Goal: Task Accomplishment & Management: Manage account settings

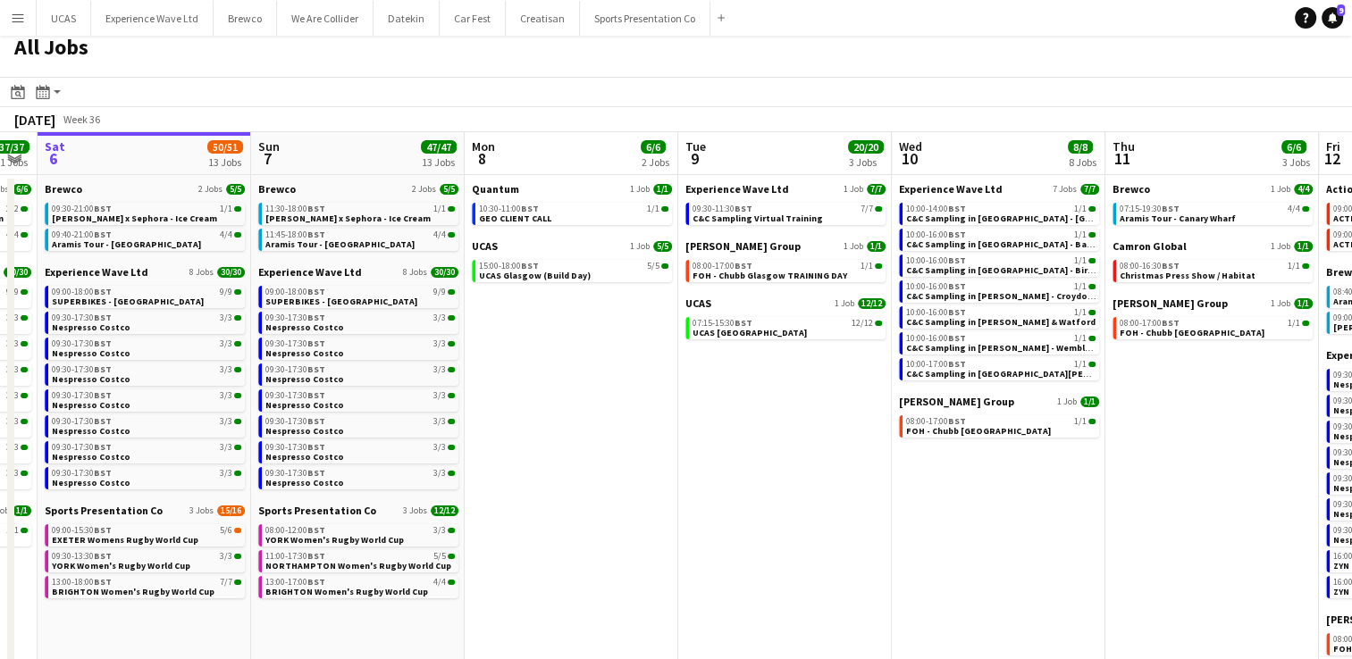
scroll to position [0, 642]
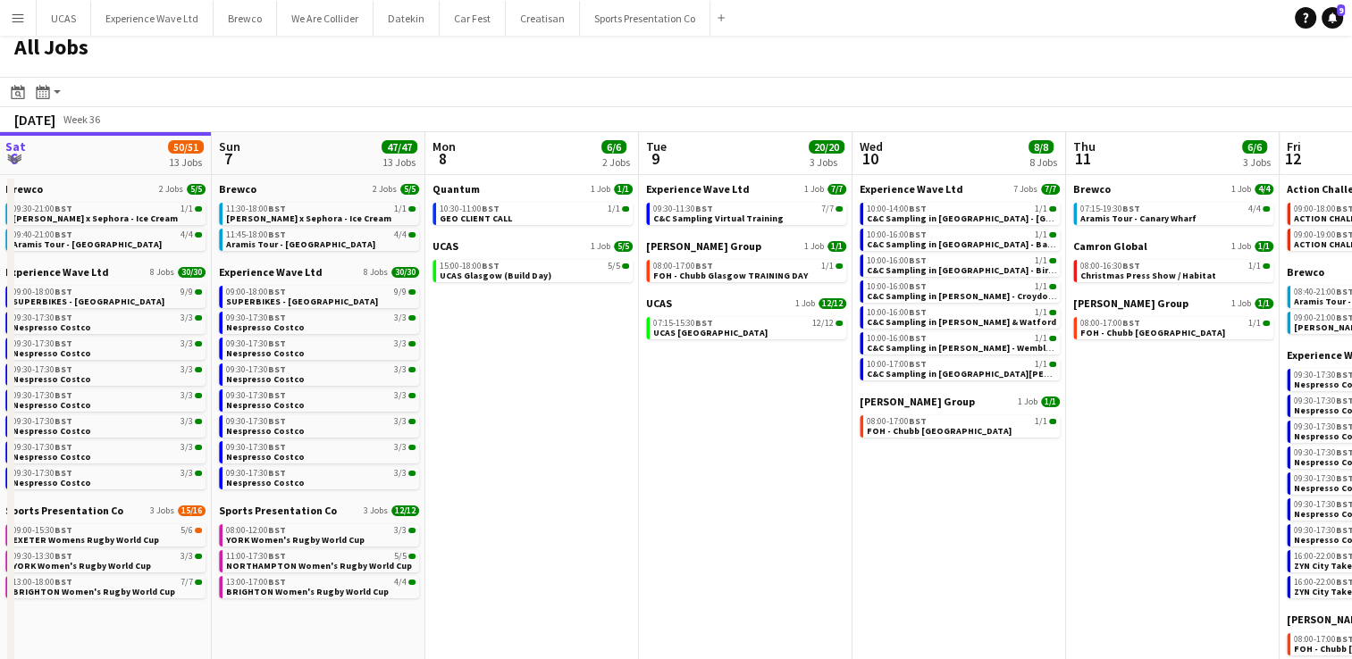
click at [1053, 493] on app-date-cell "Experience Wave Ltd 7 Jobs [DATE] 10:00-14:00 BST 1/1 C&C Sampling in [GEOGRAPH…" at bounding box center [959, 546] width 214 height 742
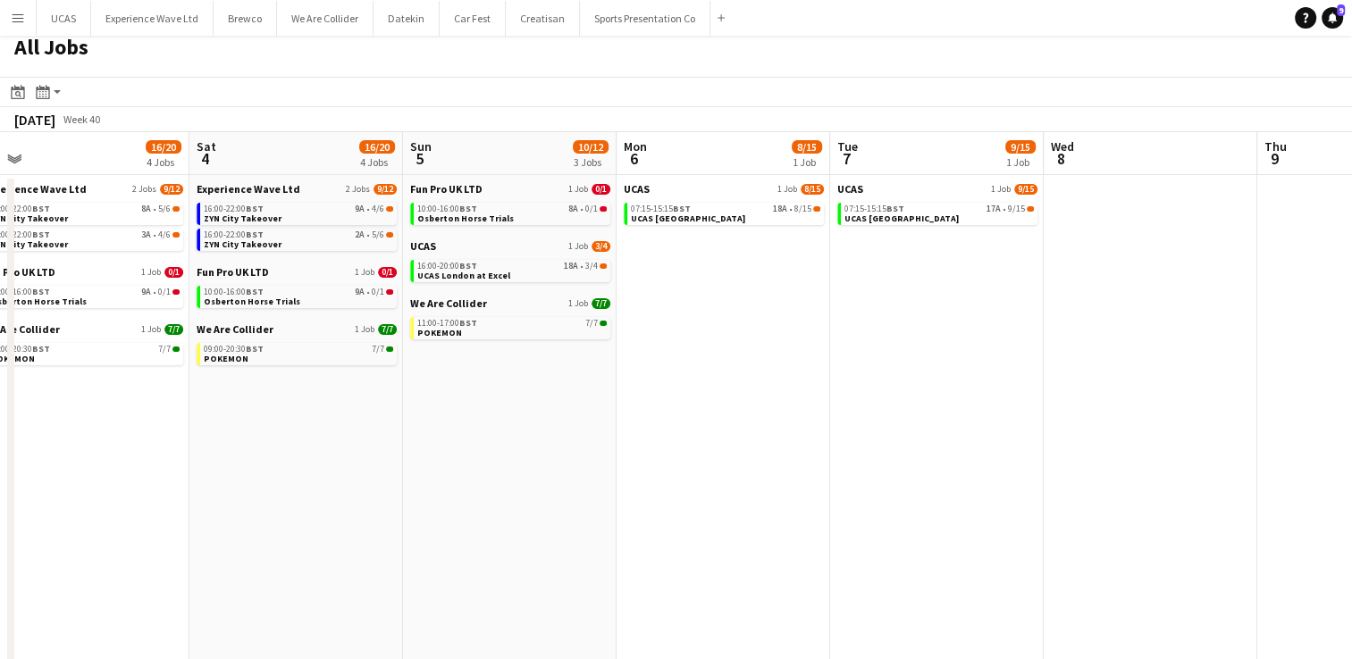
scroll to position [0, 775]
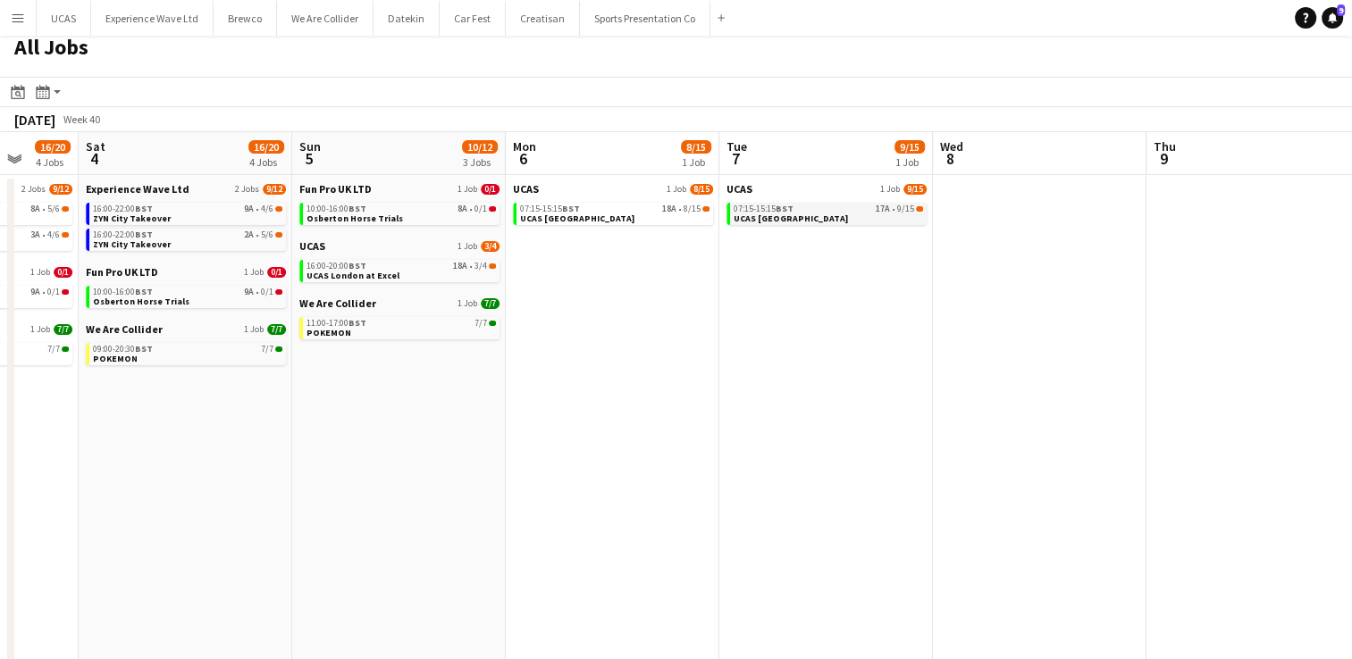
click at [822, 218] on link "07:15-15:15 BST 17A • 9/15 UCAS [GEOGRAPHIC_DATA]" at bounding box center [827, 213] width 189 height 21
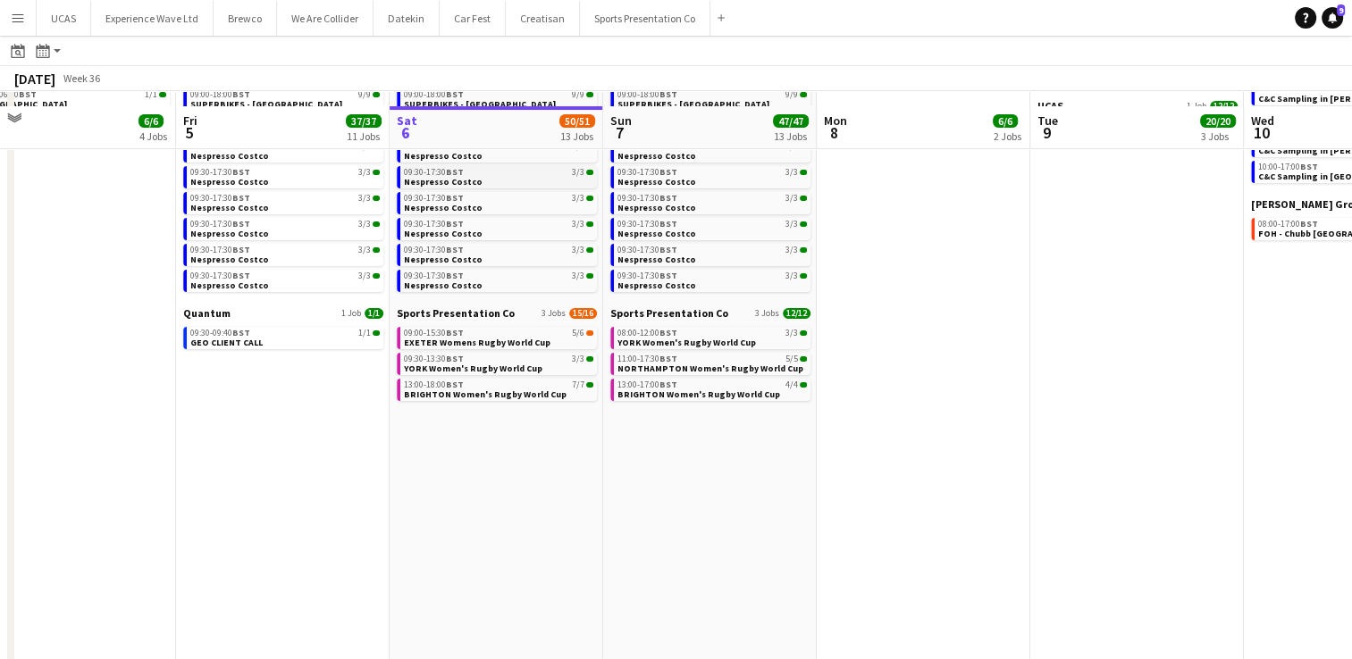
scroll to position [222, 0]
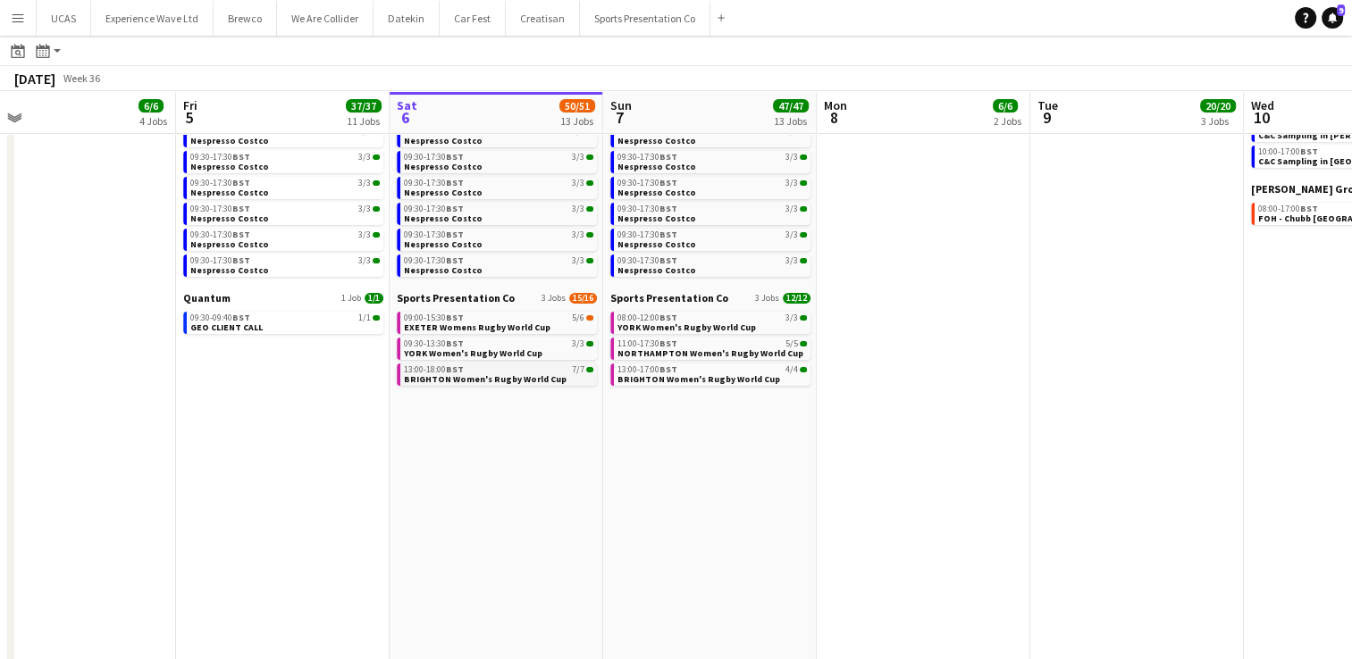
click at [471, 381] on span "BRIGHTON Women's Rugby World Cup" at bounding box center [485, 379] width 163 height 12
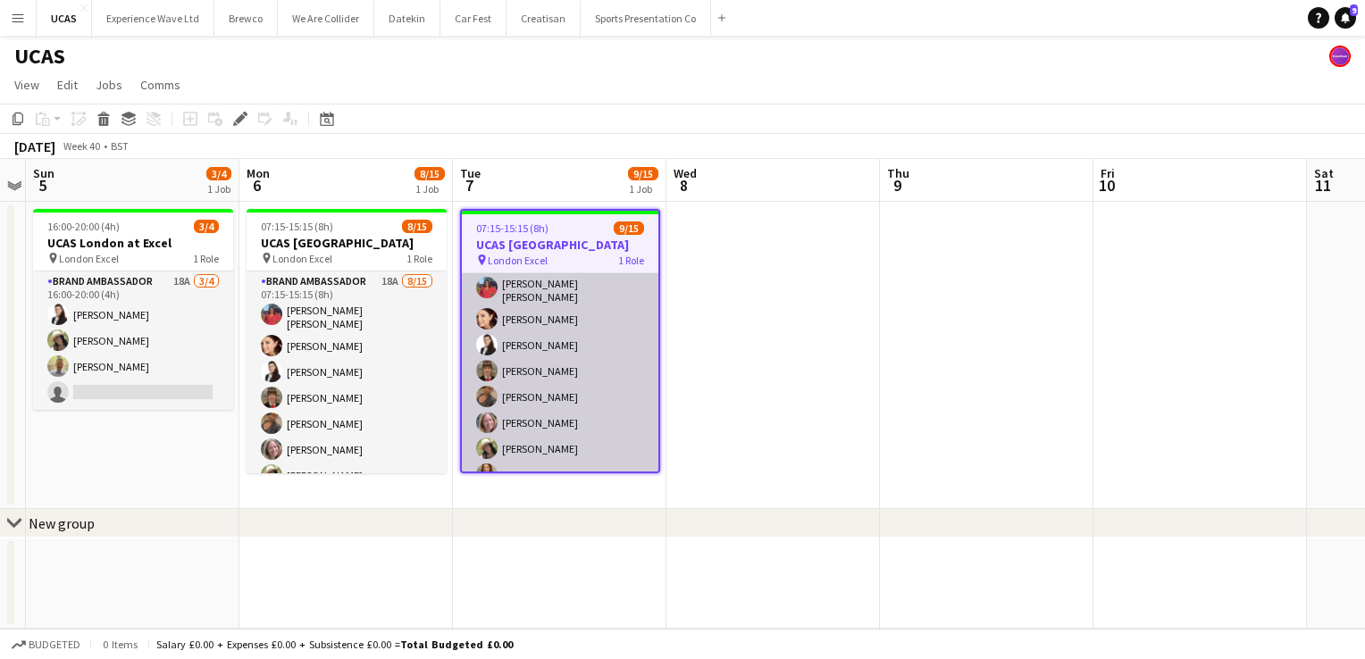
scroll to position [29, 0]
click at [561, 388] on app-card-role "Brand Ambassador 17A 9/15 07:15-15:15 (8h) Jennifer Jonah Natasha Curtis Mariia…" at bounding box center [560, 459] width 197 height 429
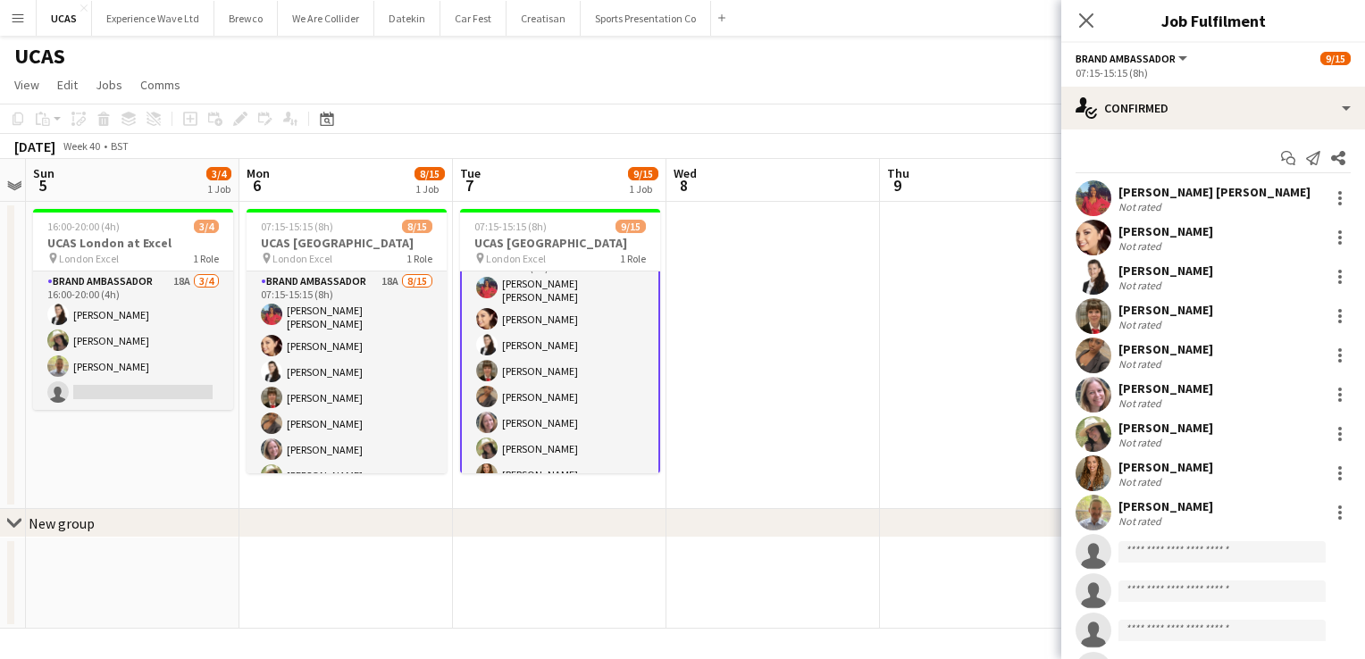
scroll to position [29, 0]
click at [1329, 240] on div at bounding box center [1339, 237] width 21 height 21
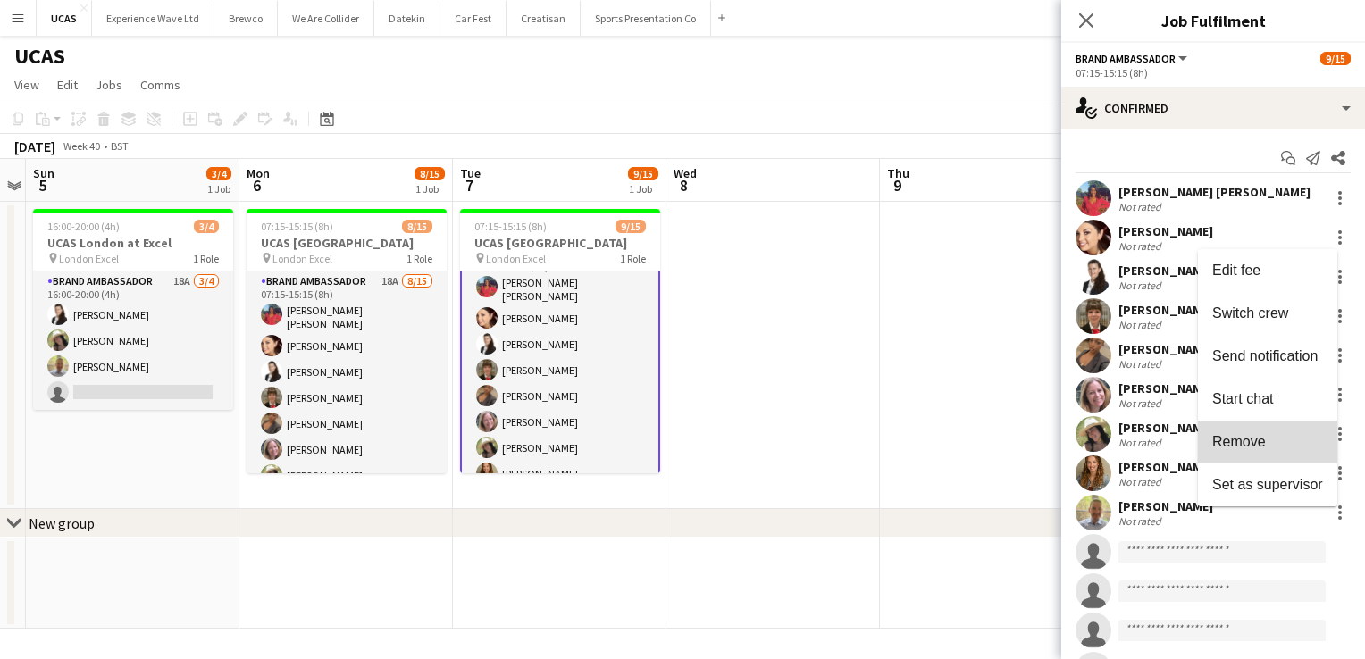
click at [1259, 441] on span "Remove" at bounding box center [1239, 441] width 54 height 15
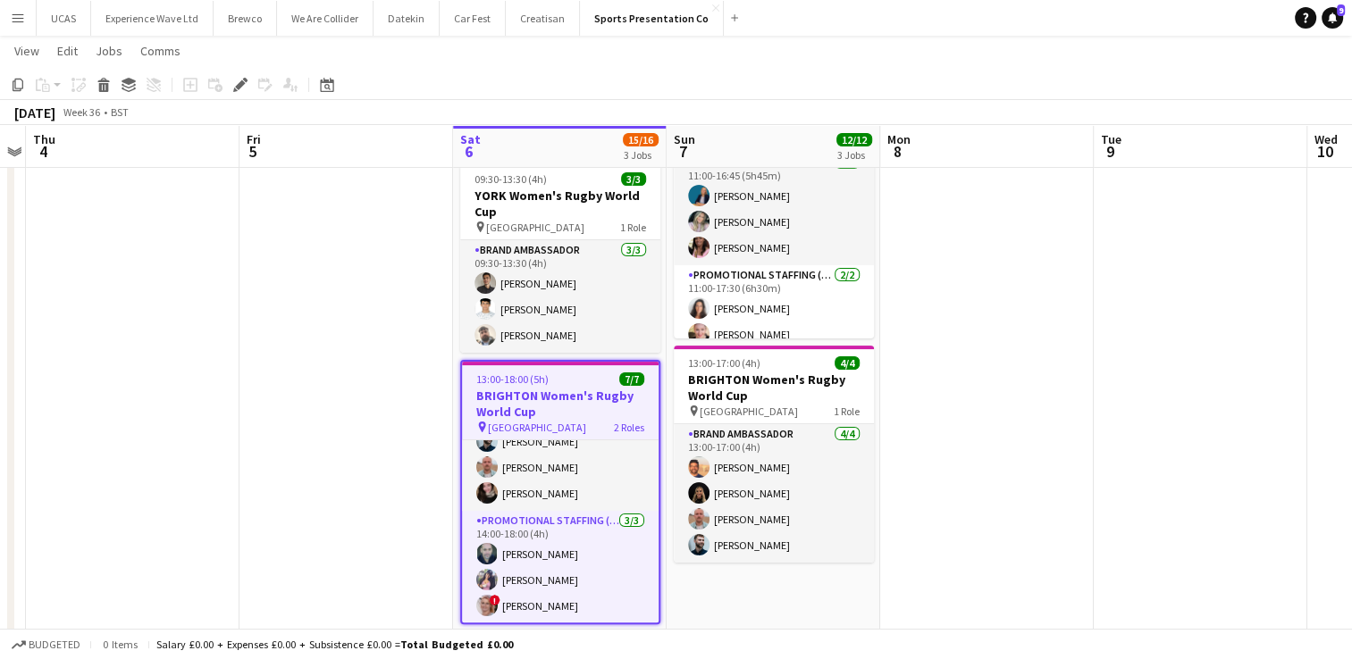
scroll to position [68, 0]
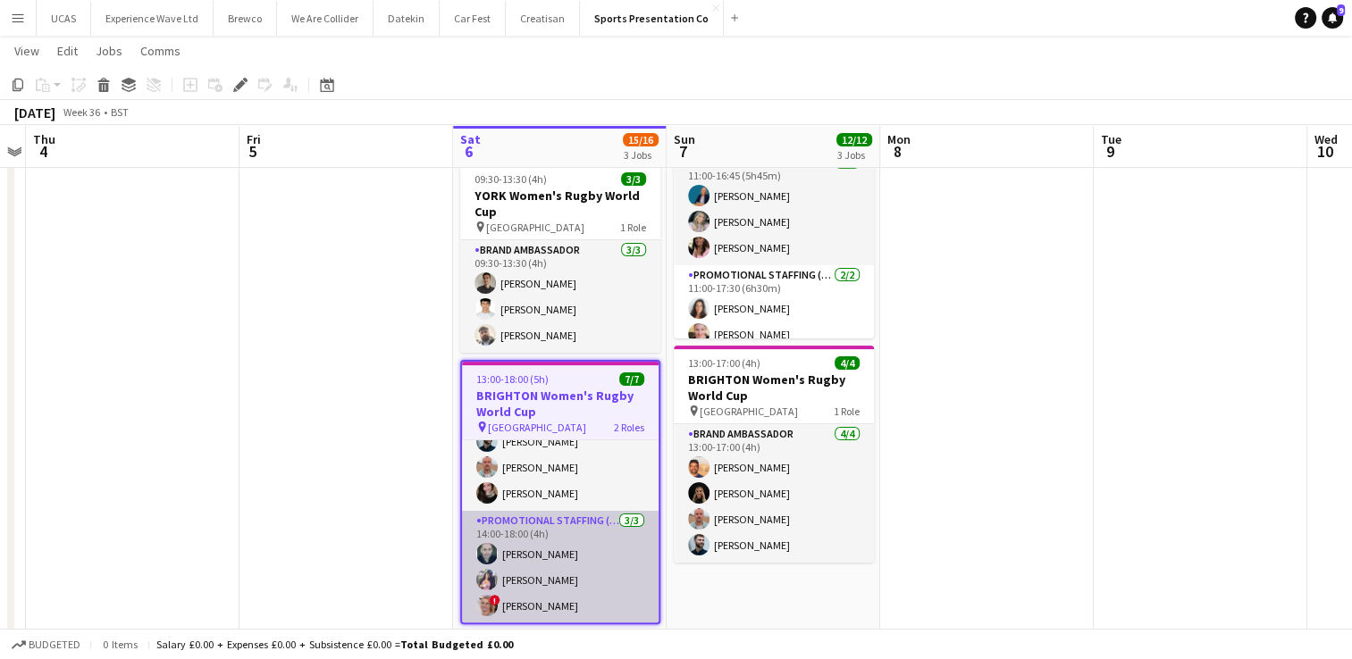
click at [520, 603] on app-card-role "Promotional Staffing (Promotional Staff) 3/3 14:00-18:00 (4h) david chittenden …" at bounding box center [560, 567] width 197 height 113
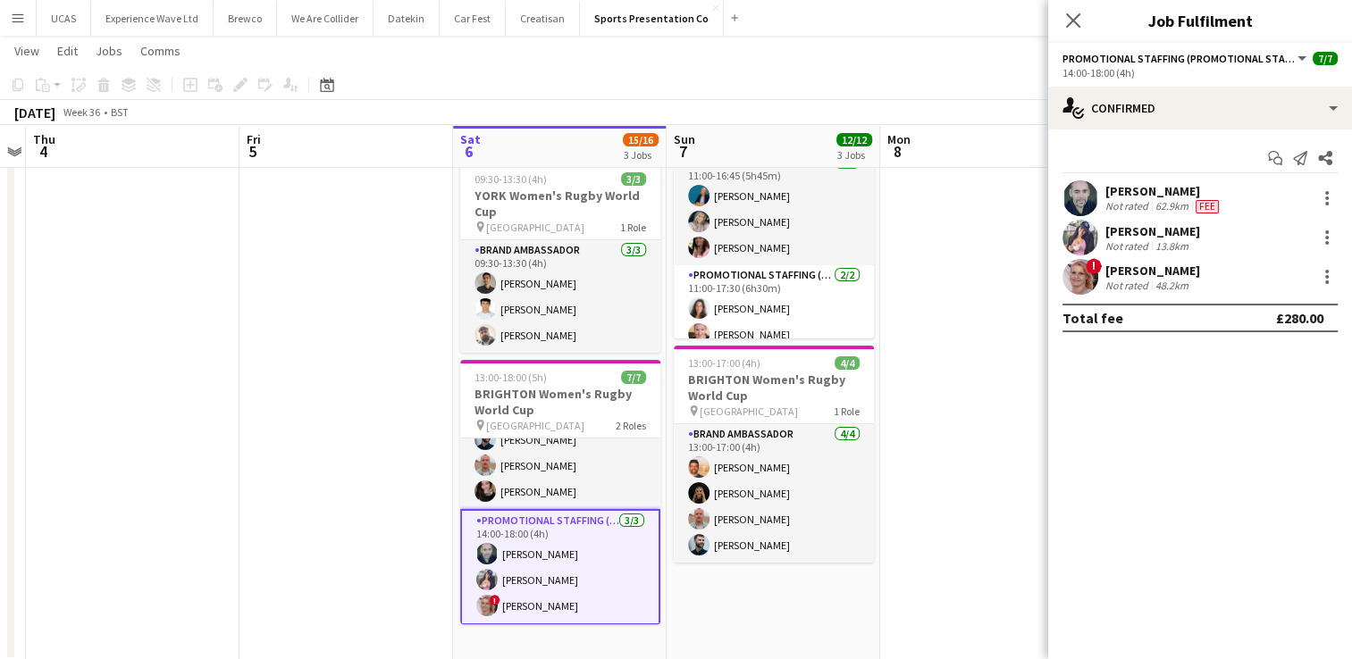
click at [1088, 278] on app-user-avatar at bounding box center [1080, 277] width 36 height 36
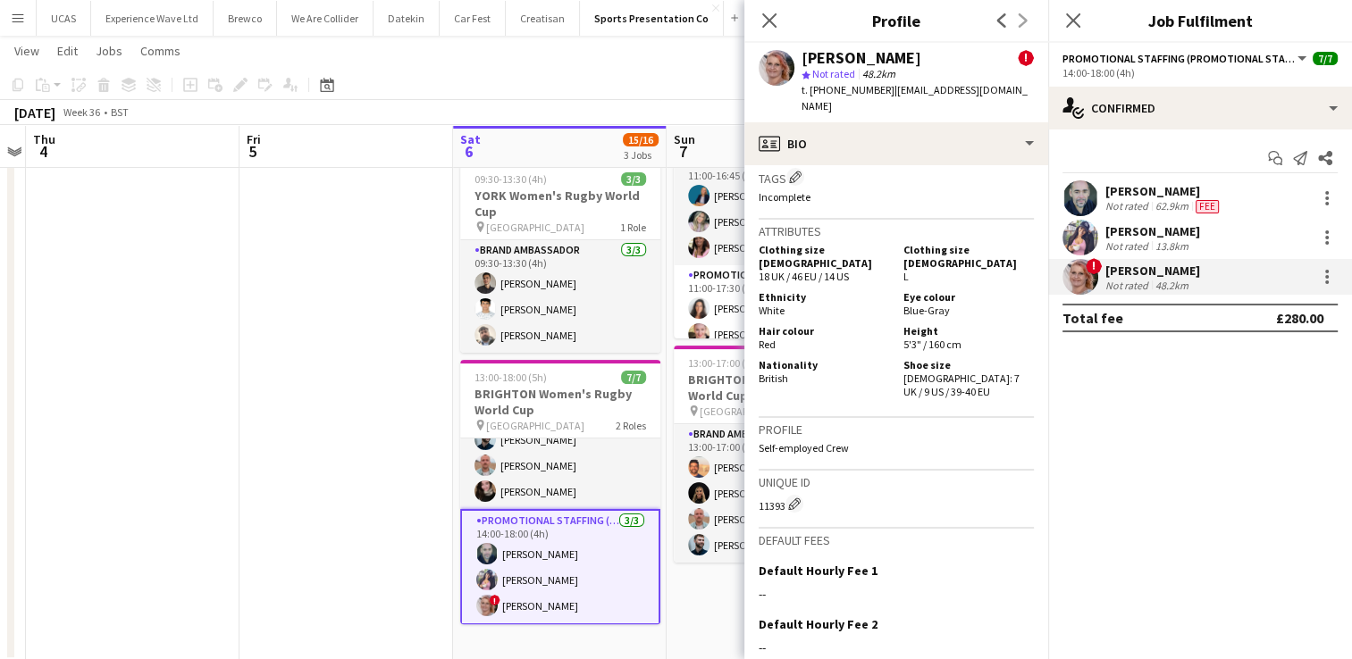
scroll to position [1211, 0]
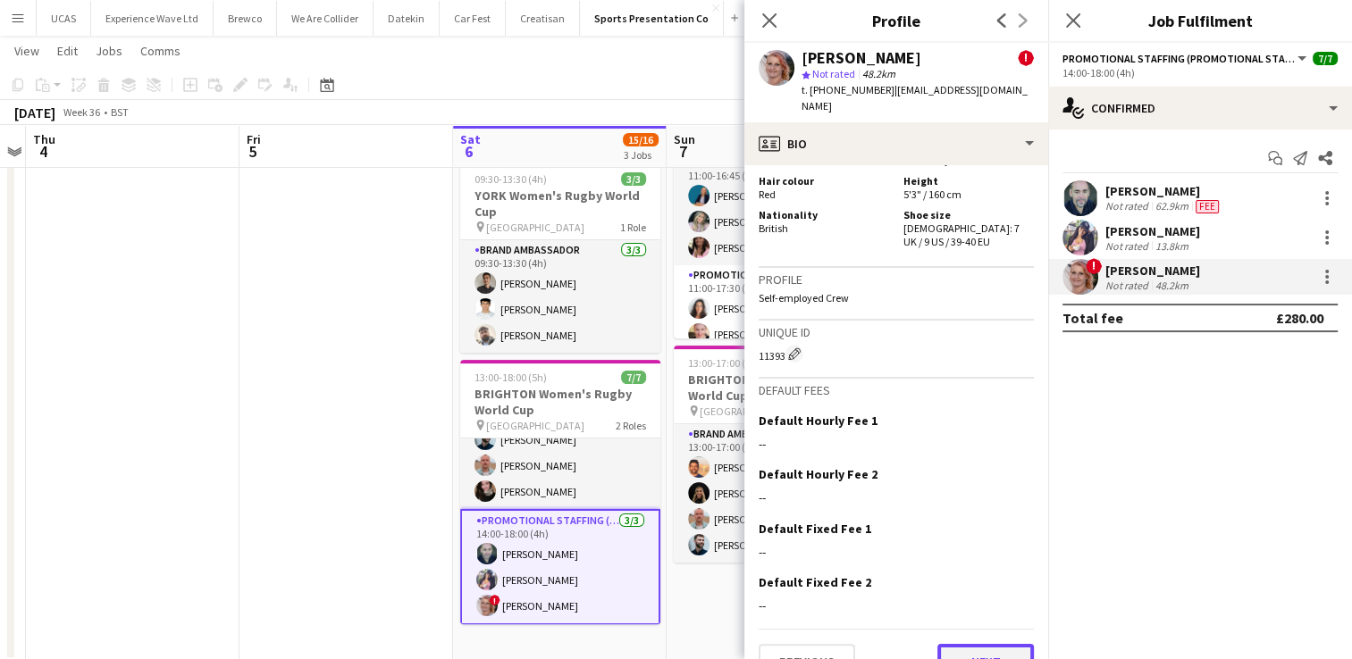
click at [967, 644] on button "Next" at bounding box center [985, 662] width 96 height 36
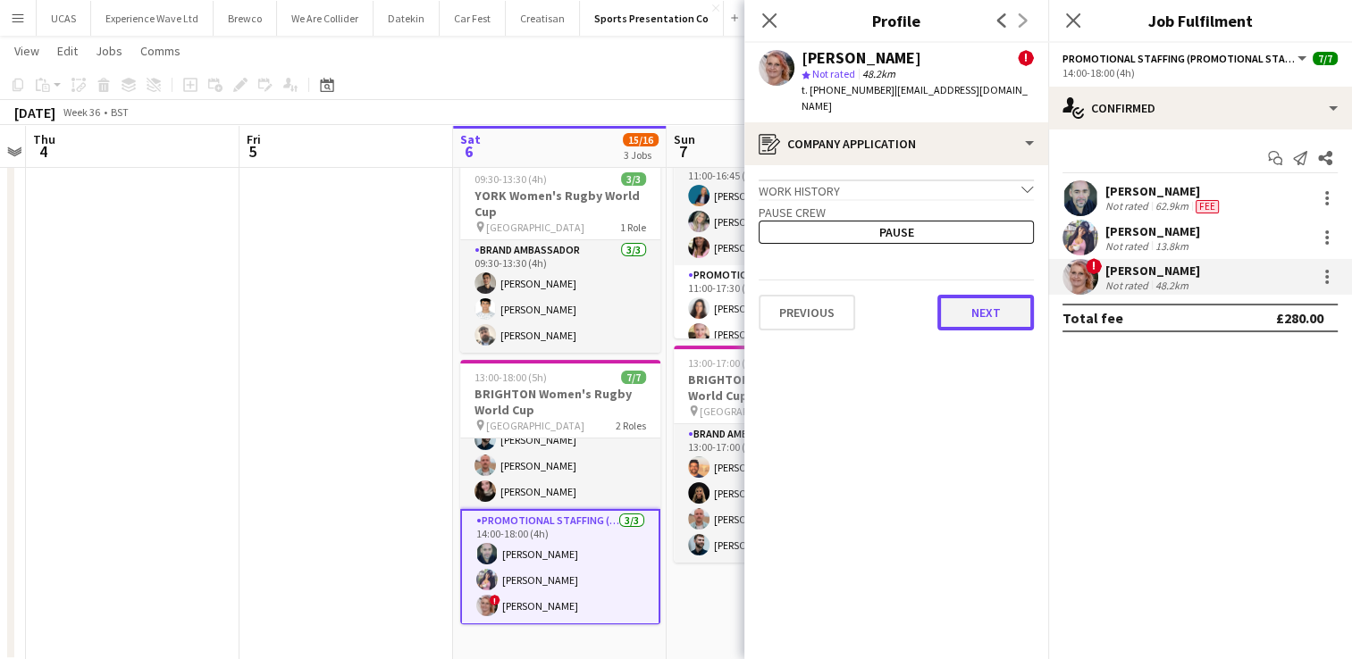
click at [1008, 303] on button "Next" at bounding box center [985, 313] width 96 height 36
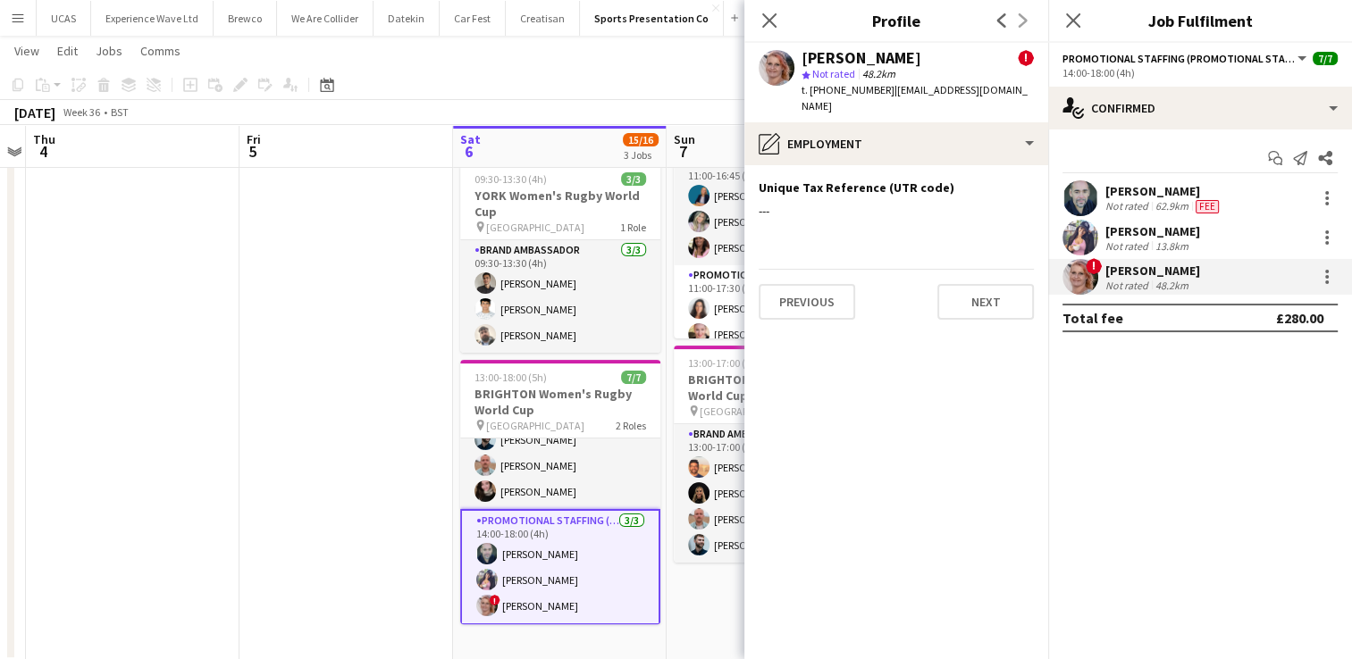
click at [1008, 303] on app-section-data-types "Unique Tax Reference (UTR code) Edit this field --- Previous Next" at bounding box center [896, 412] width 304 height 494
click at [997, 290] on button "Next" at bounding box center [985, 302] width 96 height 36
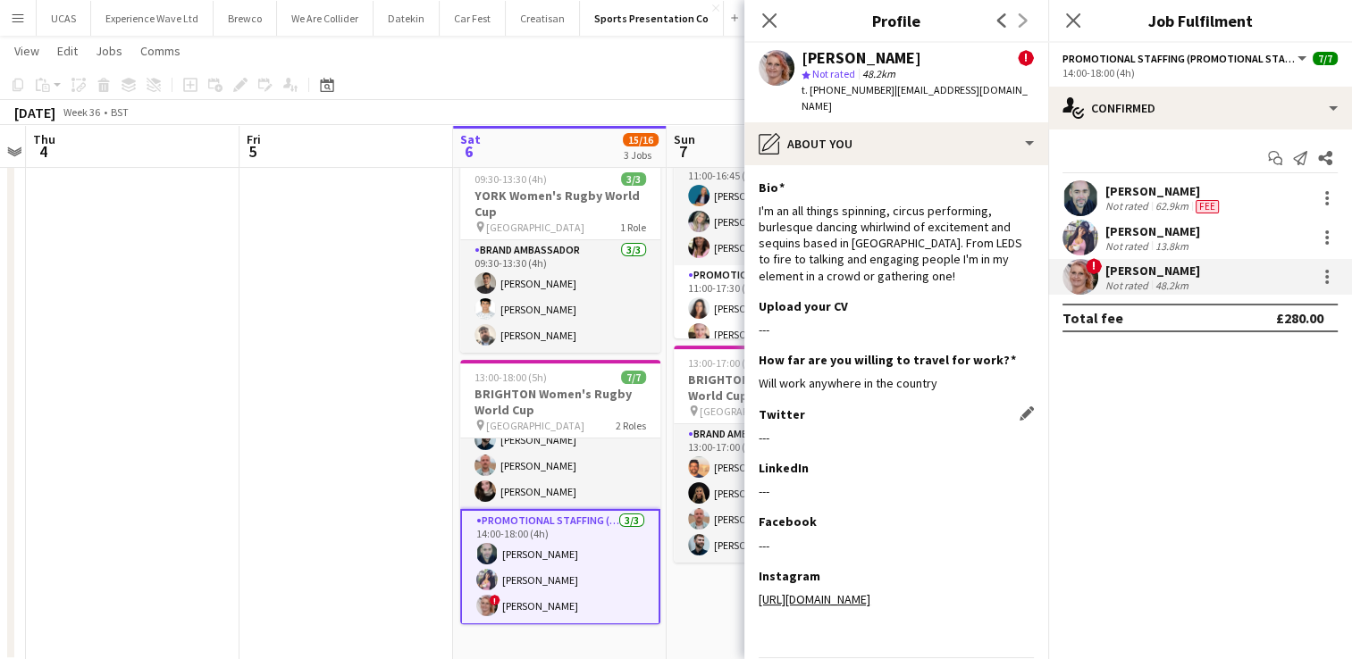
scroll to position [62, 0]
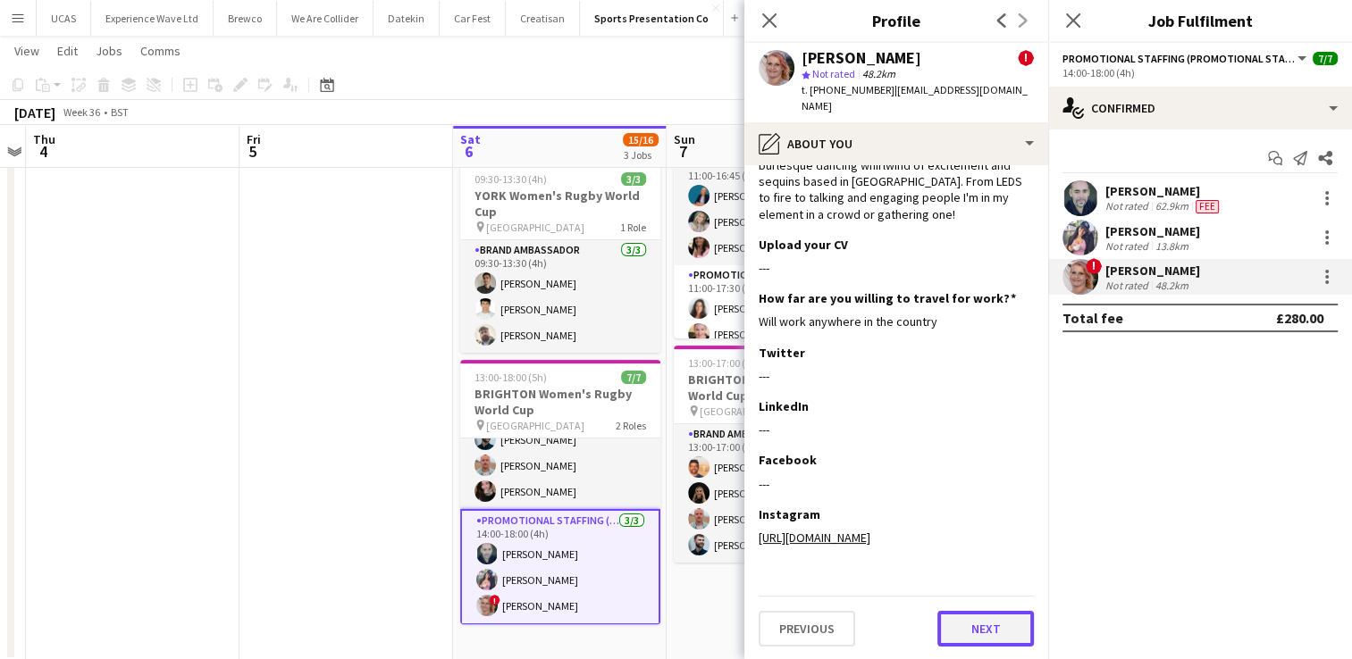
click at [965, 632] on button "Next" at bounding box center [985, 629] width 96 height 36
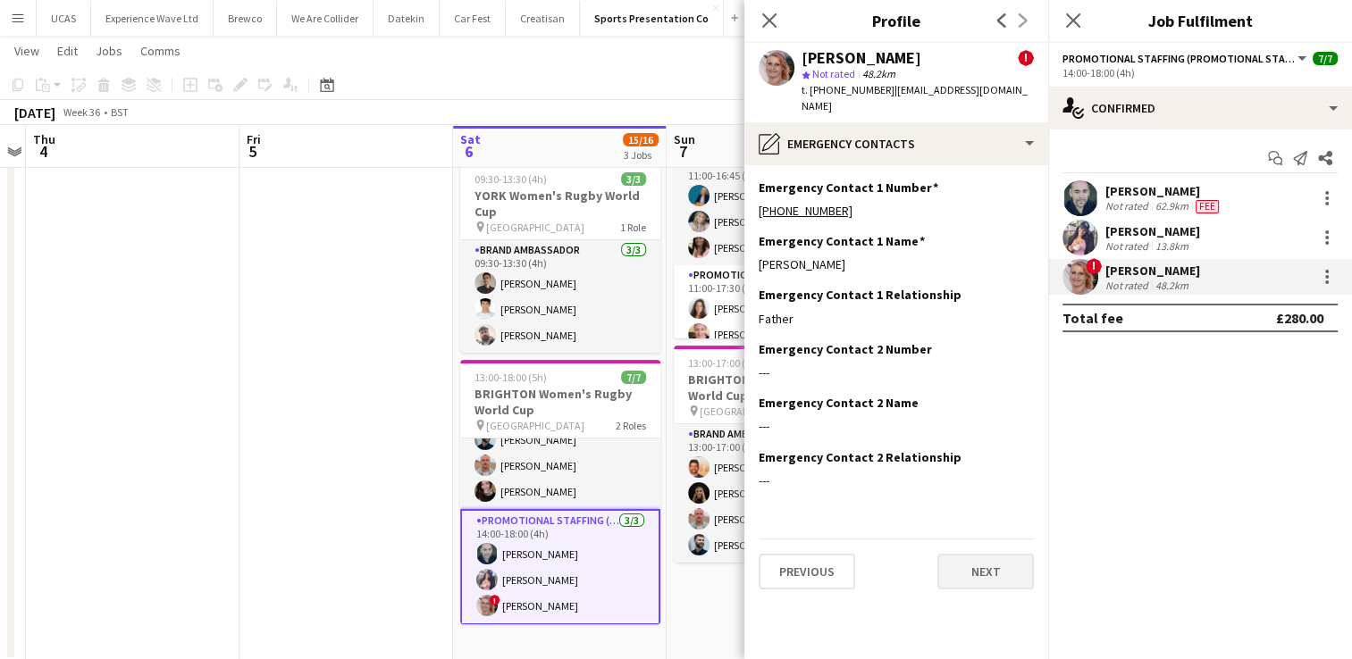
scroll to position [0, 0]
click at [1001, 562] on button "Next" at bounding box center [985, 572] width 96 height 36
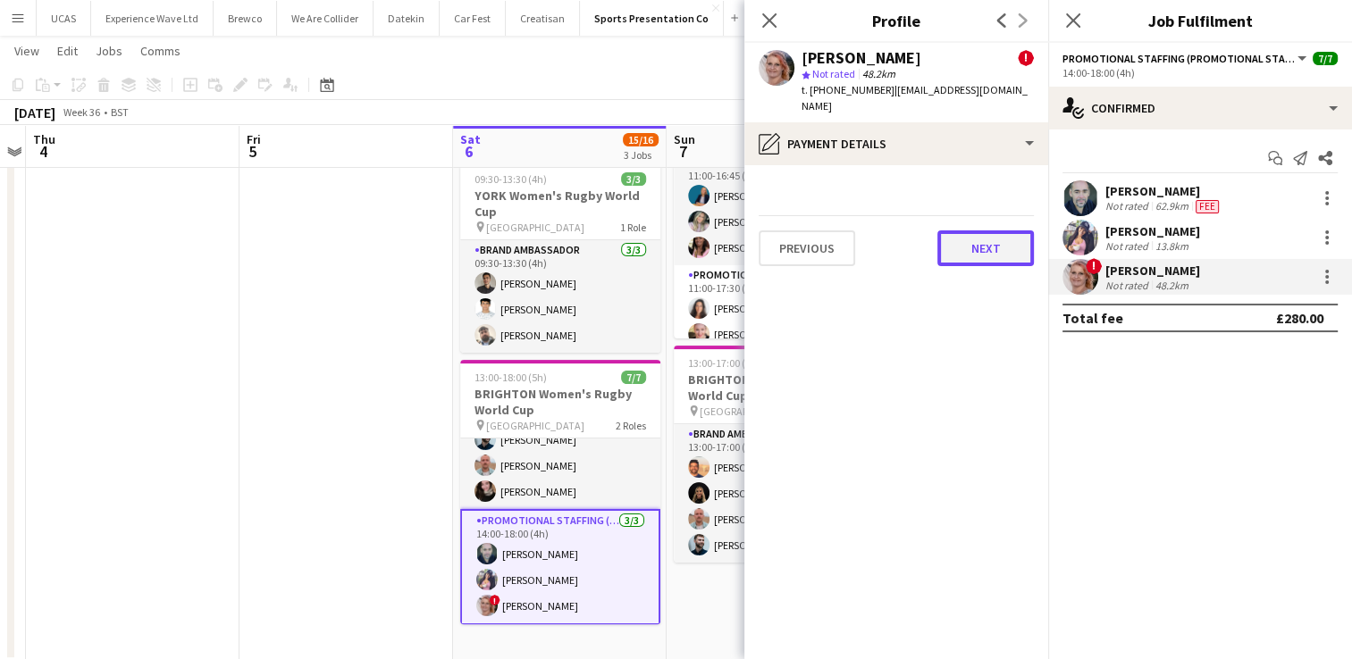
click at [983, 234] on button "Next" at bounding box center [985, 248] width 96 height 36
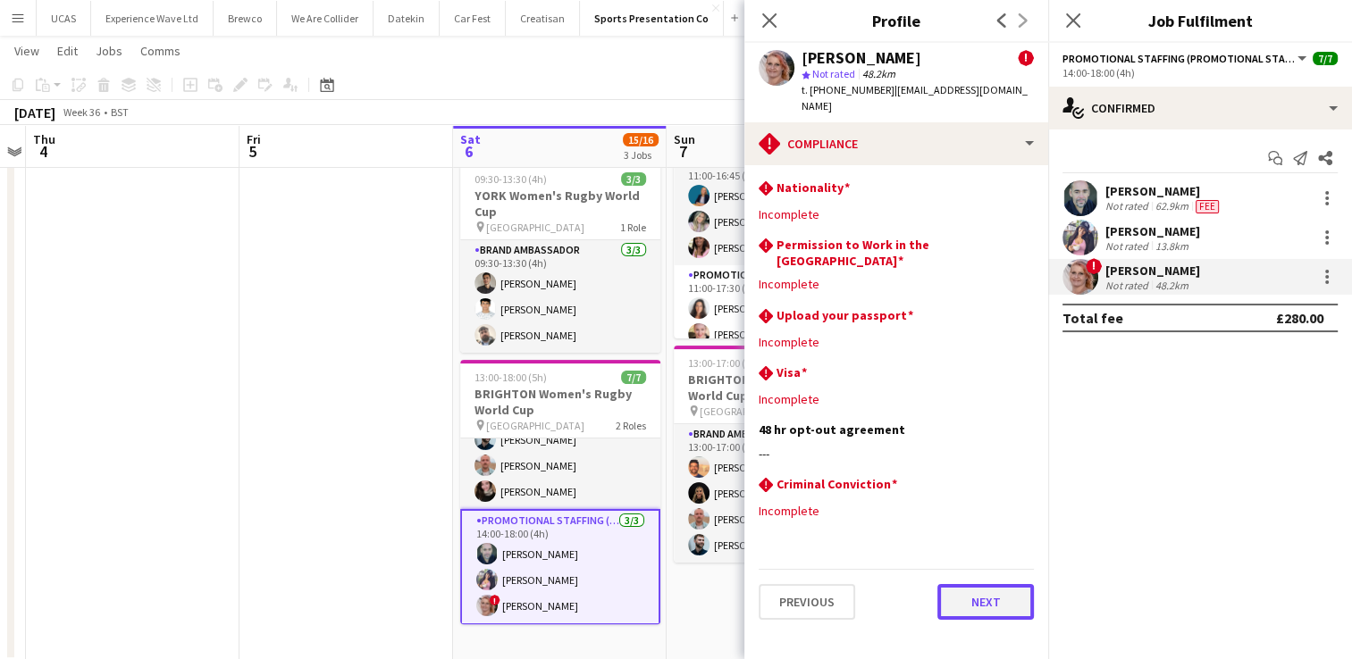
click at [986, 584] on button "Next" at bounding box center [985, 602] width 96 height 36
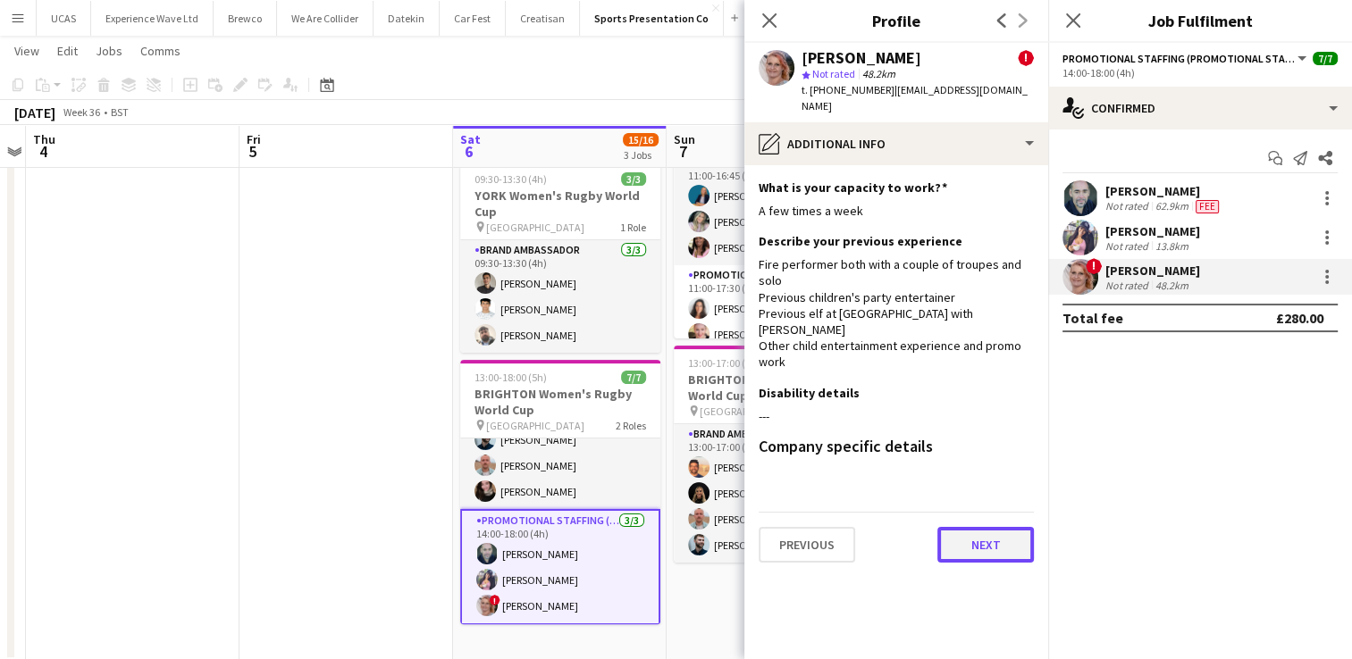
click at [1008, 527] on button "Next" at bounding box center [985, 545] width 96 height 36
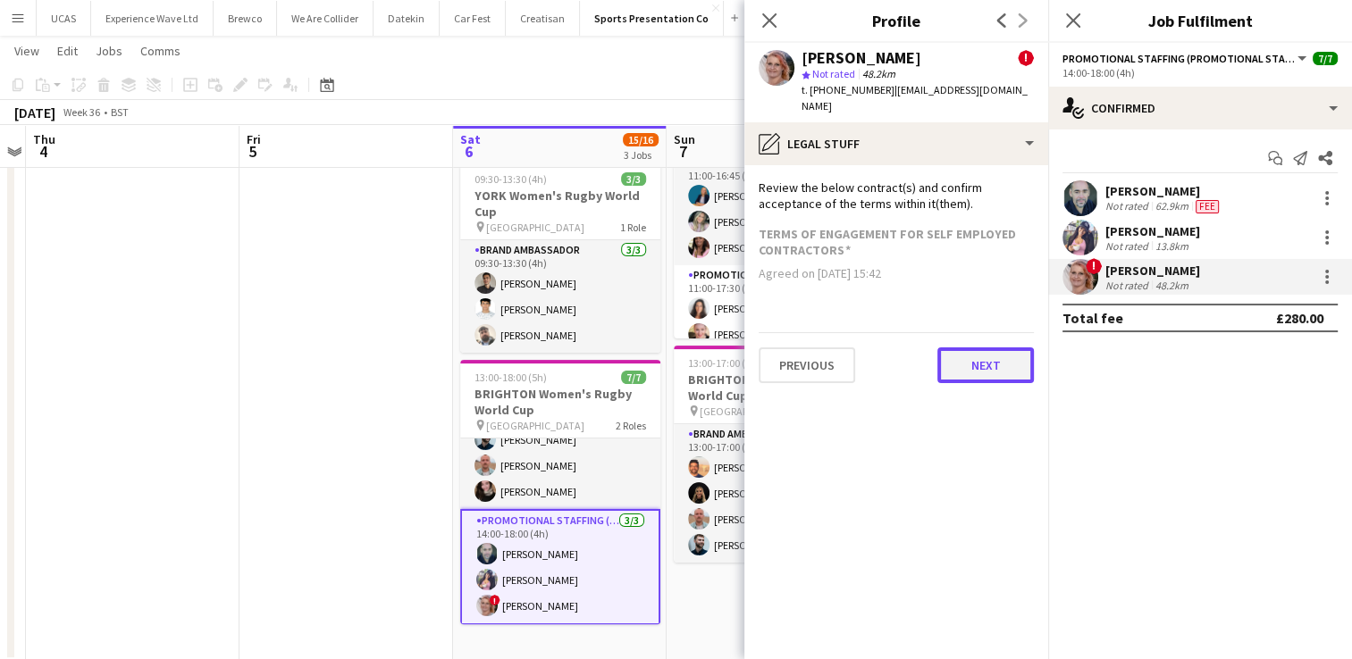
click at [999, 356] on button "Next" at bounding box center [985, 366] width 96 height 36
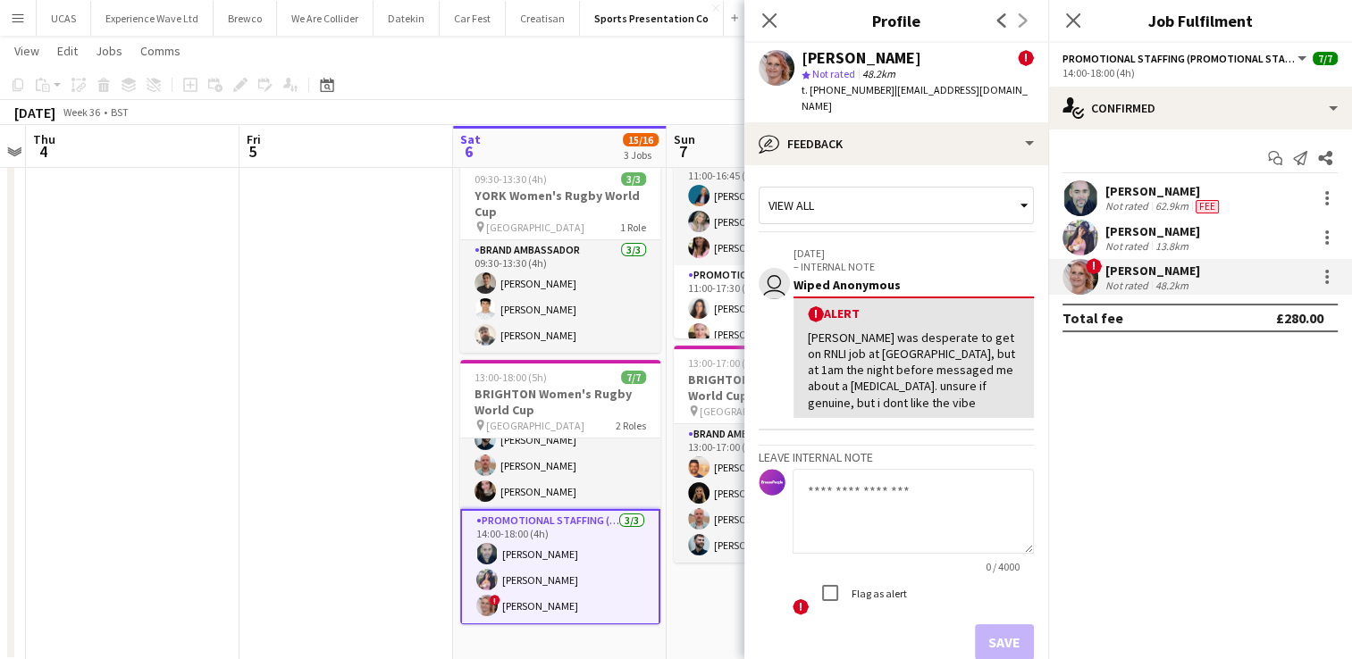
scroll to position [82, 0]
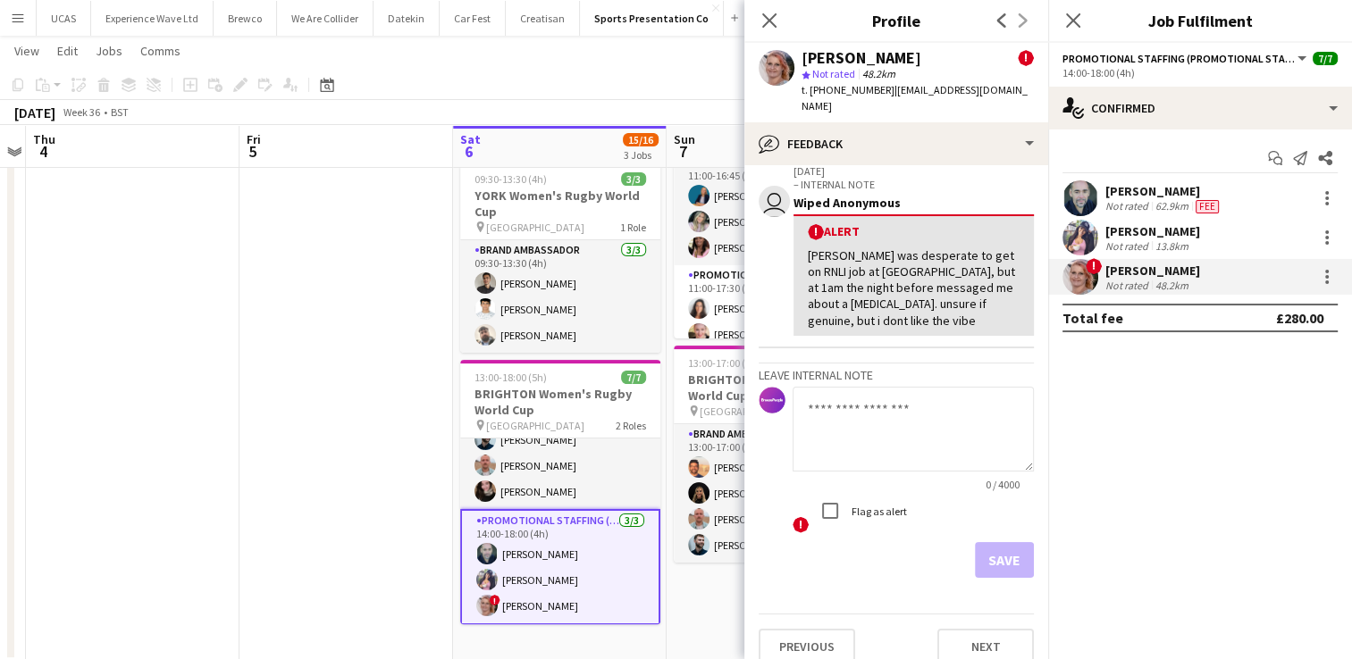
click at [880, 409] on textarea at bounding box center [912, 429] width 241 height 85
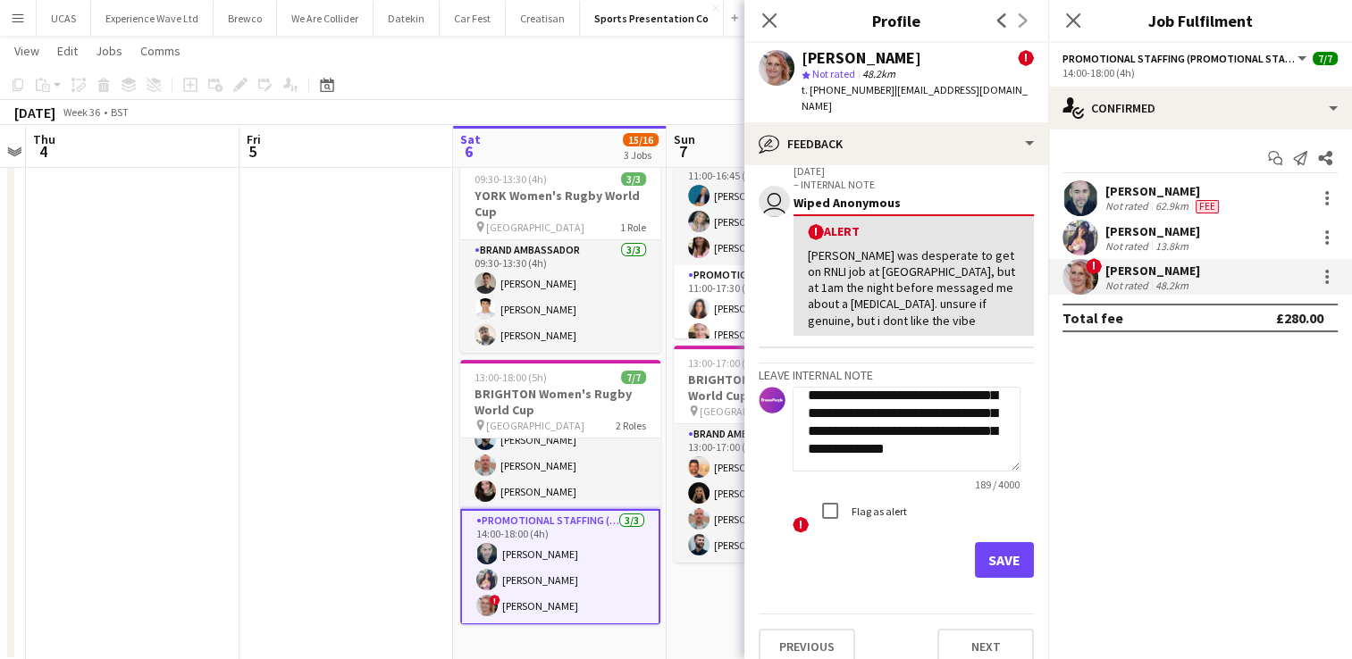
scroll to position [66, 0]
type textarea "**********"
click at [983, 542] on button "Save" at bounding box center [1004, 560] width 59 height 36
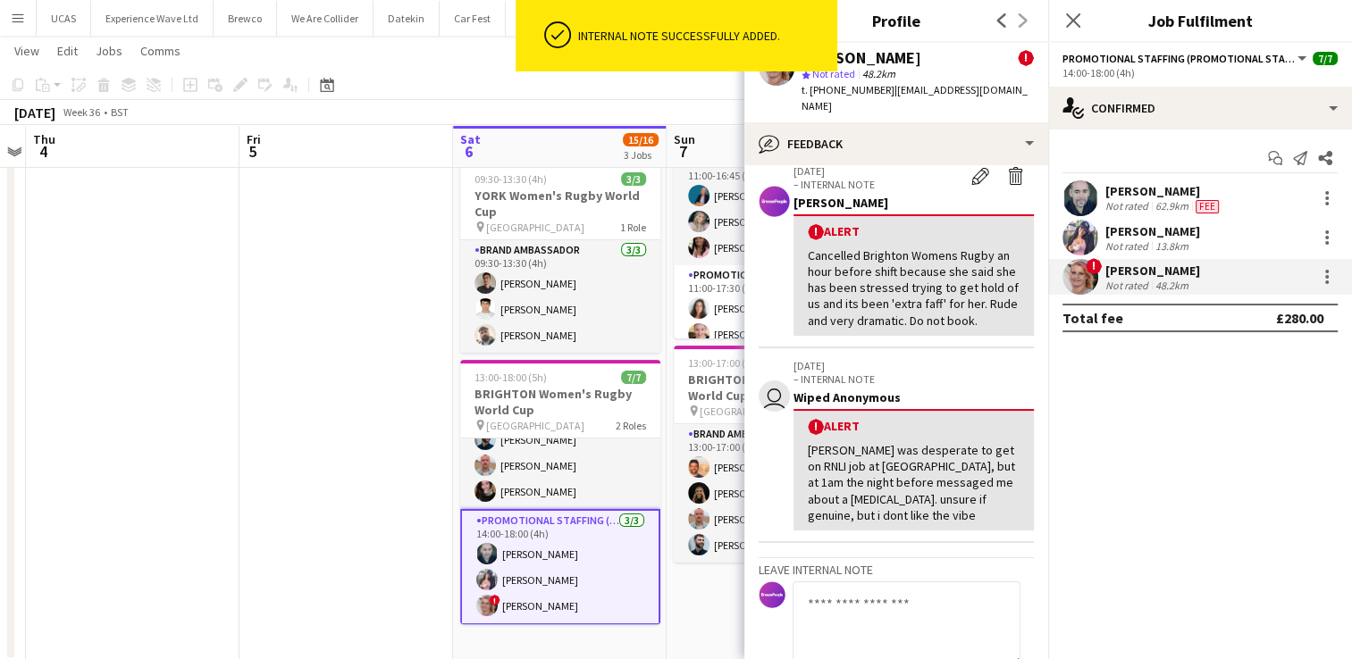
scroll to position [291, 0]
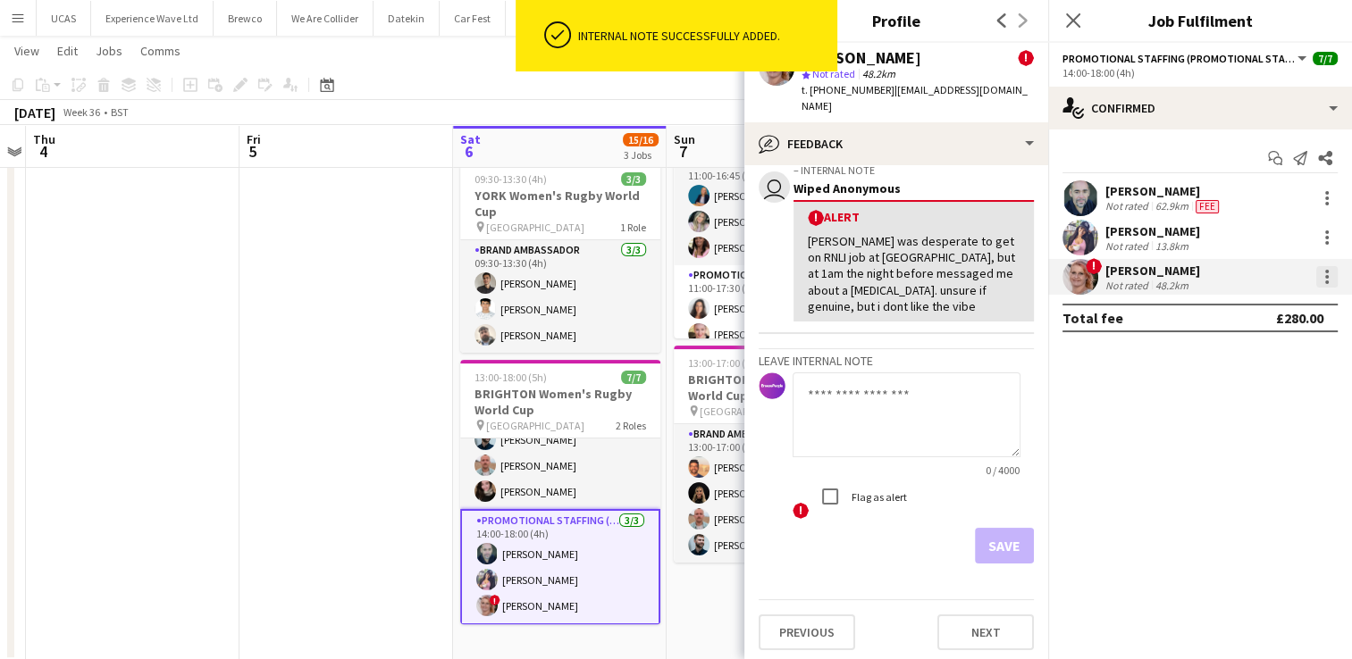
click at [1322, 279] on div at bounding box center [1326, 276] width 21 height 21
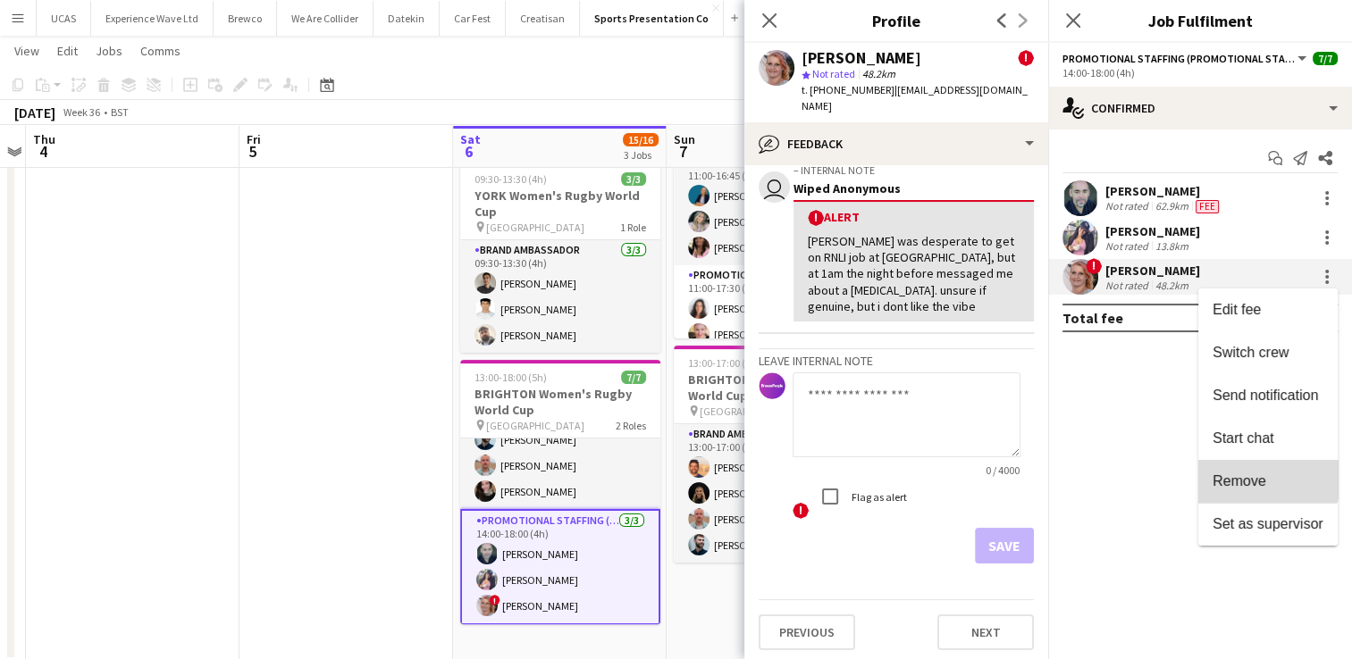
click at [1257, 472] on button "Remove" at bounding box center [1267, 481] width 139 height 43
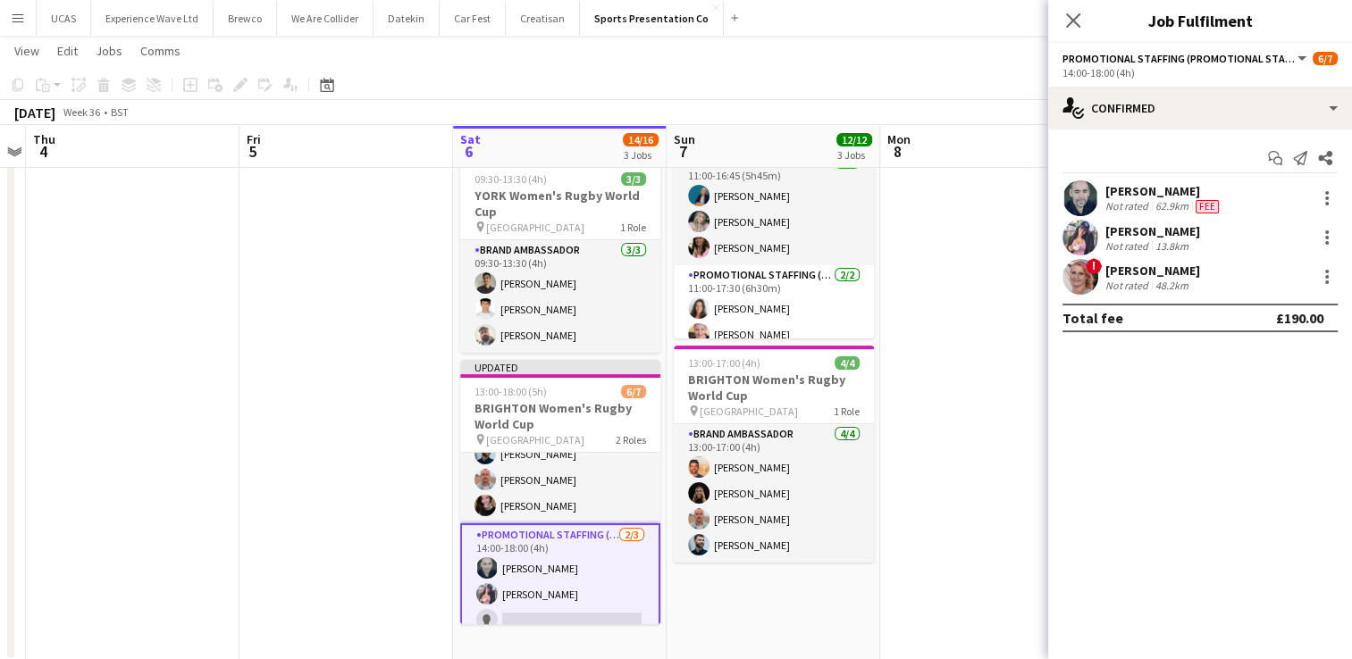
click at [924, 427] on app-date-cell at bounding box center [987, 265] width 214 height 793
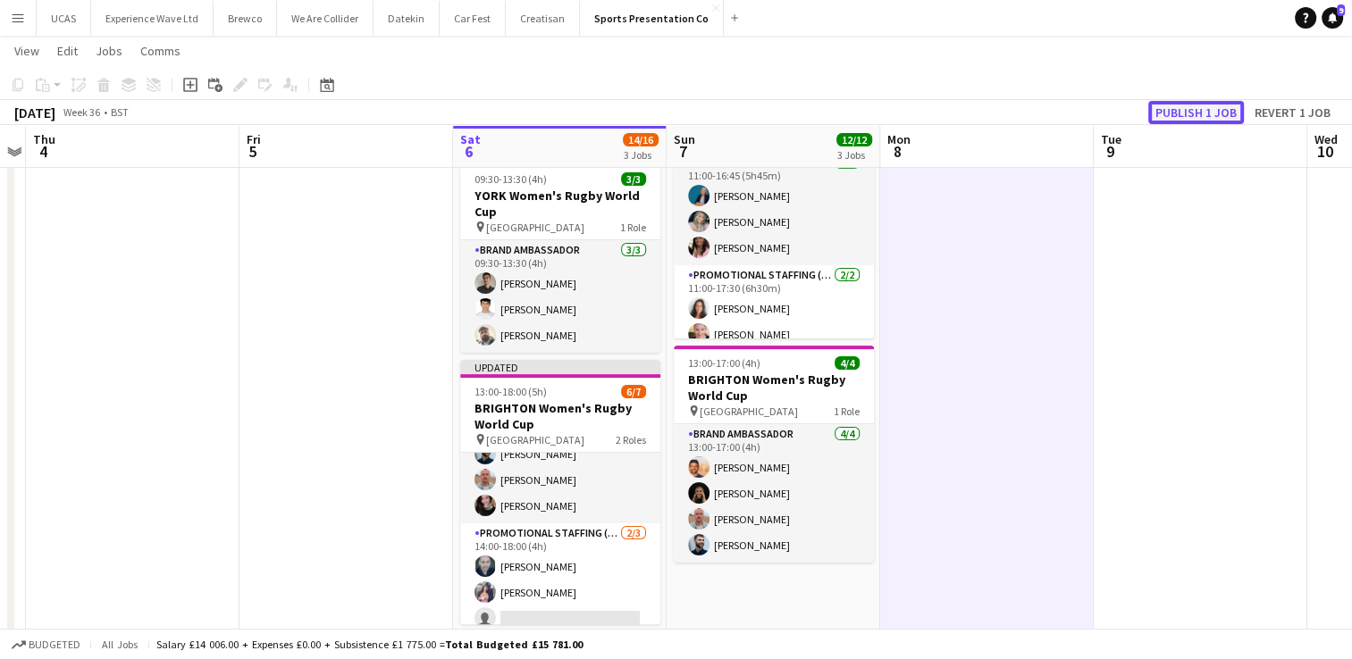
click at [1211, 113] on button "Publish 1 job" at bounding box center [1196, 112] width 96 height 23
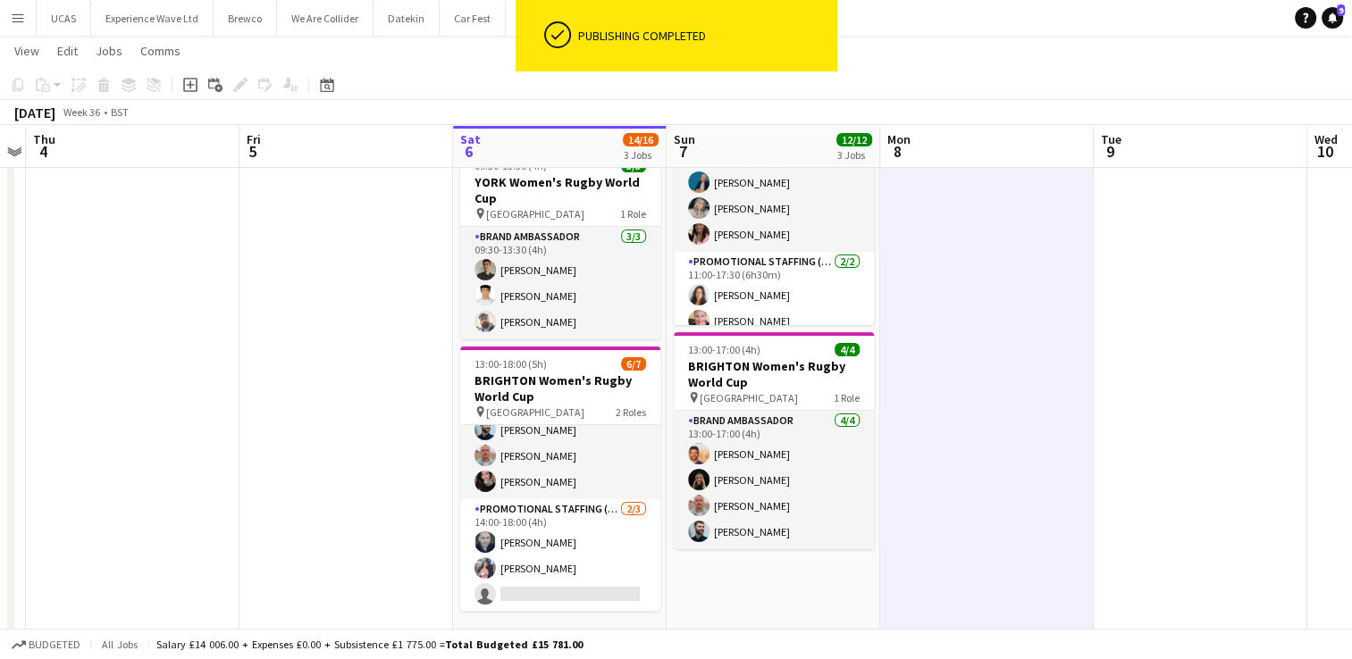
scroll to position [346, 0]
